Goal: Task Accomplishment & Management: Manage account settings

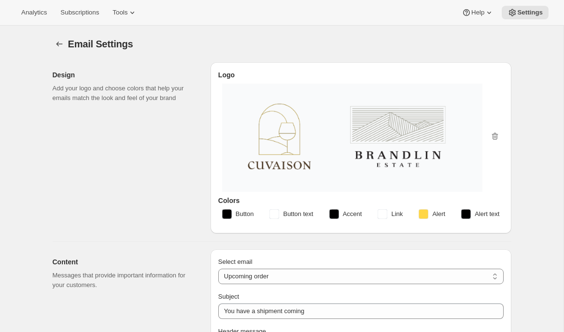
select select "subscriptionMessage"
select select "5"
select select "15"
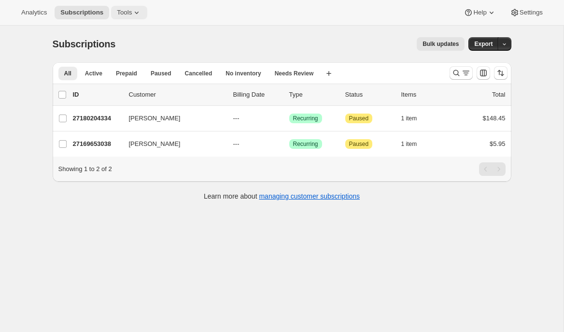
click at [128, 12] on span "Tools" at bounding box center [124, 13] width 15 height 8
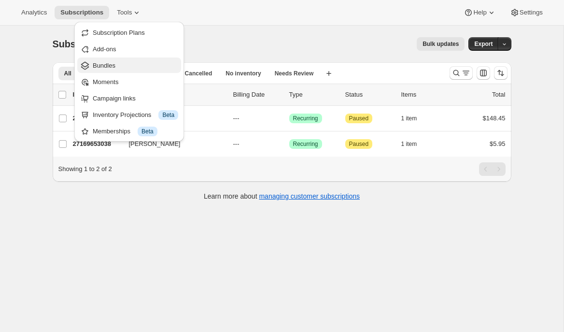
click at [126, 66] on span "Bundles" at bounding box center [135, 66] width 85 height 10
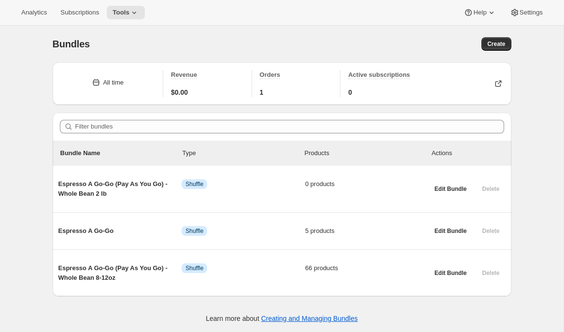
scroll to position [26, 0]
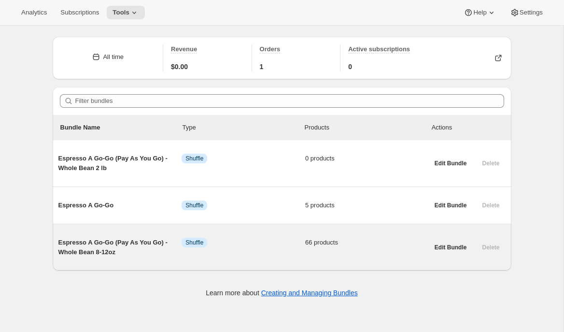
click at [99, 238] on span "Espresso A Go-Go (Pay As You Go) - Whole Bean 8-12oz" at bounding box center [120, 247] width 124 height 19
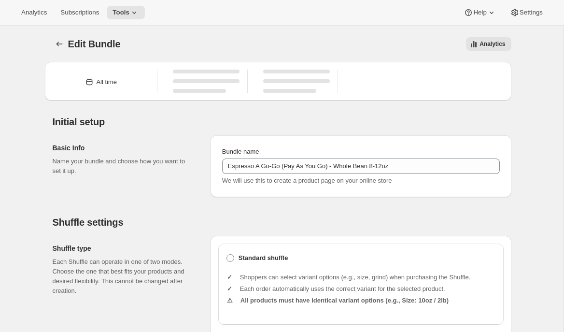
type input "Espresso A Go-Go (Pay As You Go) - Whole Bean 8-12oz"
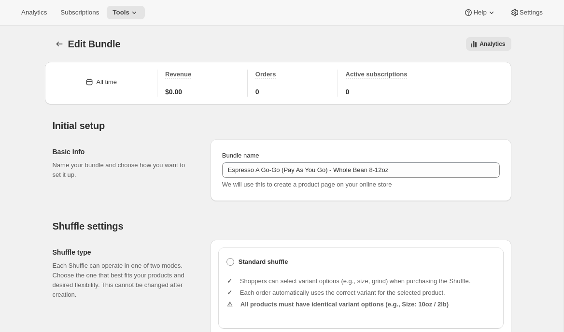
type input "20.99"
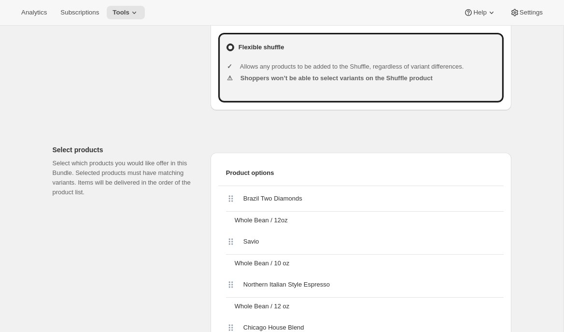
scroll to position [311, 0]
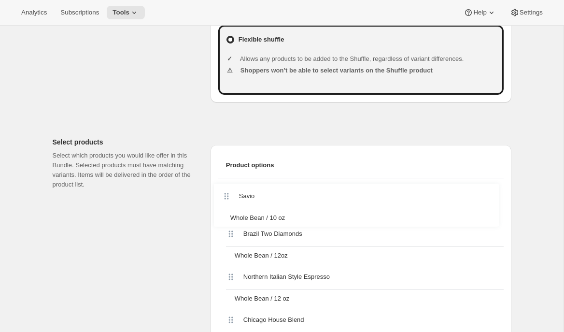
drag, startPoint x: 228, startPoint y: 234, endPoint x: 225, endPoint y: 194, distance: 40.7
